Goal: Task Accomplishment & Management: Manage account settings

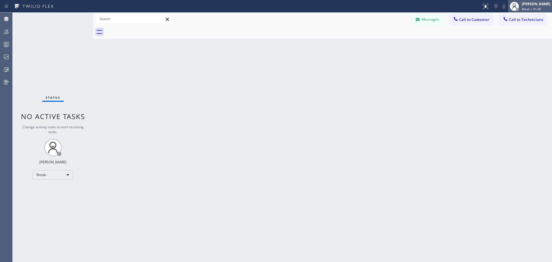
click at [531, 9] on span "Break | 31:38" at bounding box center [530, 9] width 19 height 4
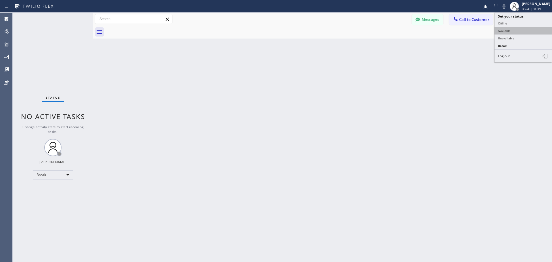
click at [523, 32] on button "Available" at bounding box center [522, 30] width 57 height 7
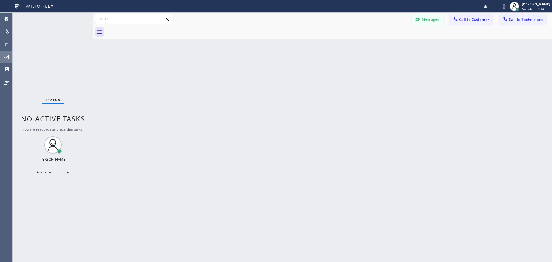
click at [7, 57] on icon at bounding box center [6, 57] width 5 height 5
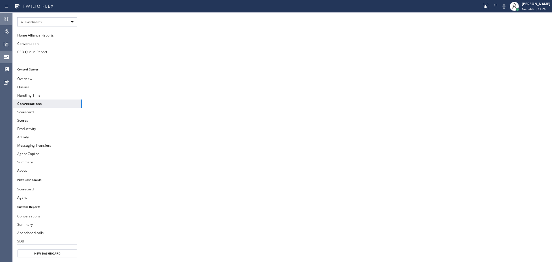
click at [4, 17] on icon at bounding box center [6, 19] width 7 height 7
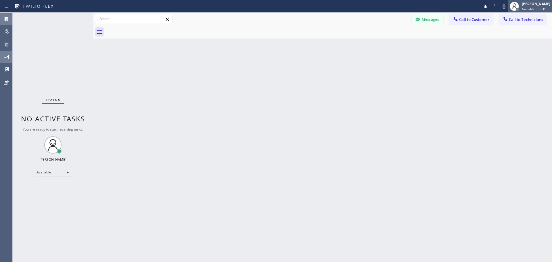
click at [529, 6] on div "[PERSON_NAME] Available | 39:35" at bounding box center [535, 6] width 31 height 10
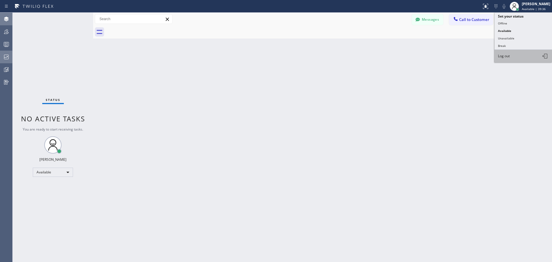
click at [522, 57] on button "Log out" at bounding box center [522, 56] width 57 height 13
